Goal: Transaction & Acquisition: Purchase product/service

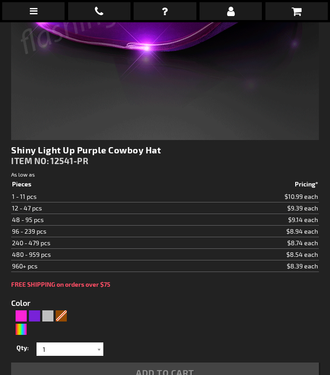
type input "5640"
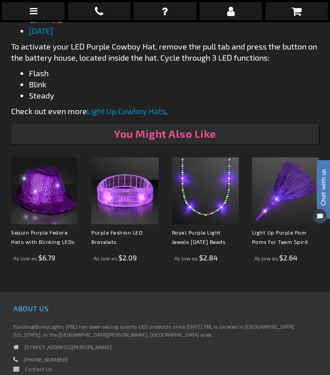
scroll to position [871, 0]
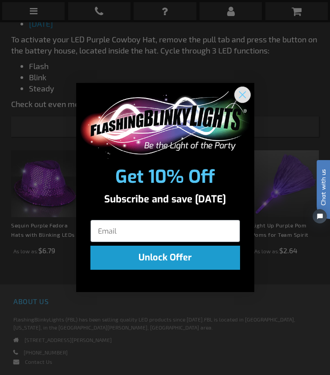
click at [239, 94] on circle "Close dialog" at bounding box center [242, 94] width 15 height 15
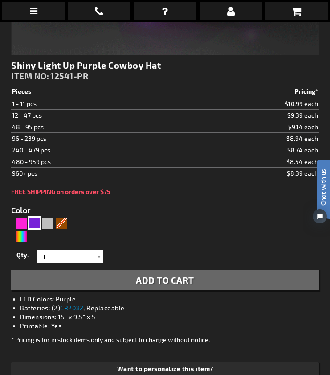
scroll to position [362, 0]
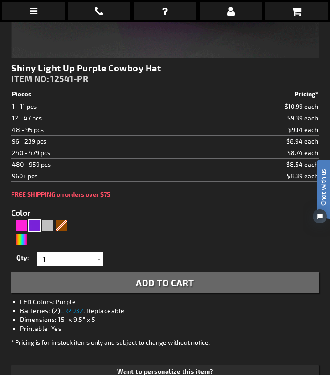
click at [132, 285] on button "Add to Cart" at bounding box center [165, 282] width 308 height 20
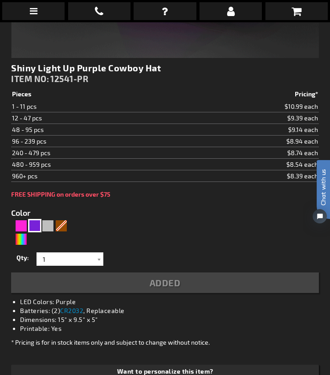
scroll to position [382, 0]
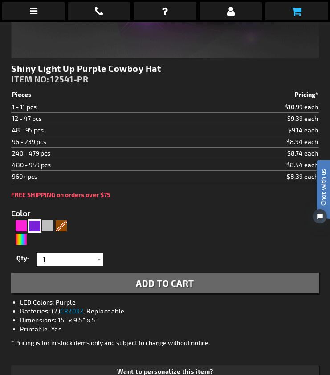
click at [293, 12] on icon at bounding box center [297, 11] width 10 height 11
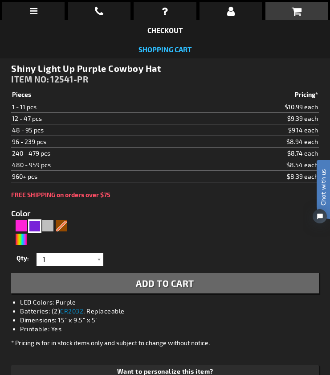
click at [168, 47] on link "Shopping Cart" at bounding box center [165, 49] width 53 height 8
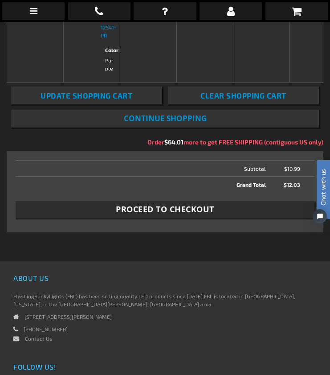
scroll to position [193, 0]
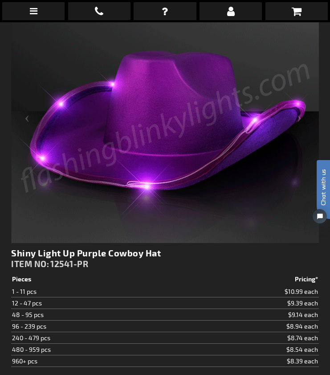
scroll to position [158, 0]
